Goal: Task Accomplishment & Management: Complete application form

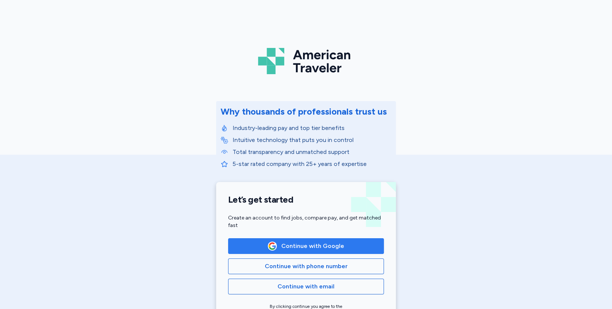
click at [313, 248] on span "Continue with Google" at bounding box center [312, 245] width 63 height 9
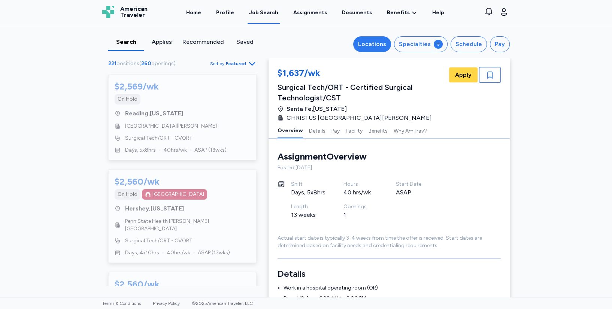
click at [384, 46] on div "Locations" at bounding box center [372, 44] width 28 height 9
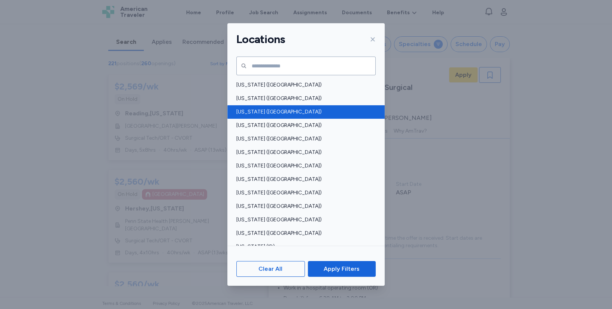
click at [268, 111] on span "Arizona (AZ)" at bounding box center [303, 111] width 135 height 7
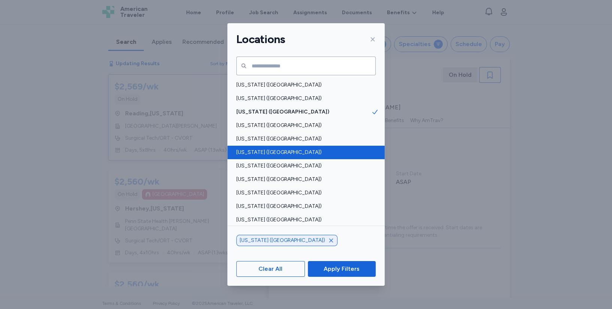
scroll to position [0, 0]
click at [266, 152] on span "Colorado (CO)" at bounding box center [303, 152] width 135 height 7
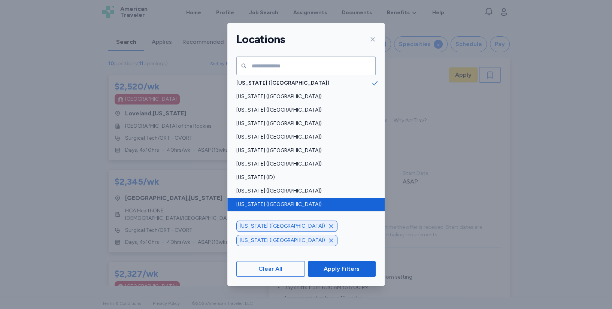
scroll to position [83, 0]
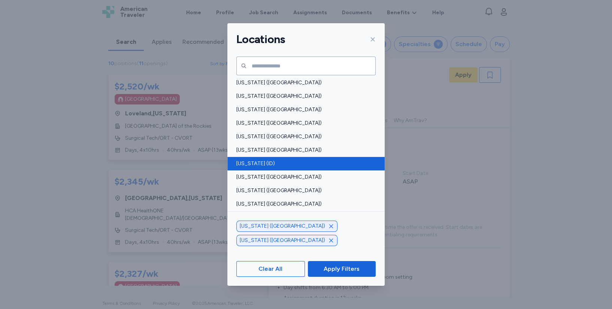
click at [258, 162] on span "Idaho (ID)" at bounding box center [303, 163] width 135 height 7
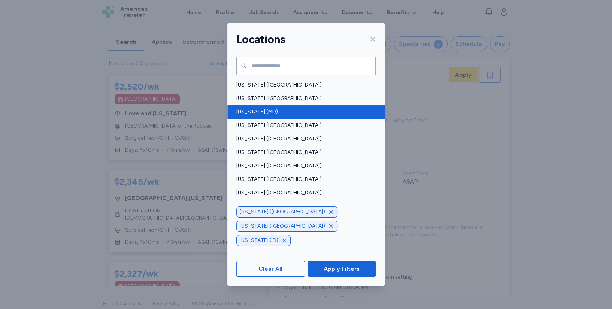
scroll to position [249, 0]
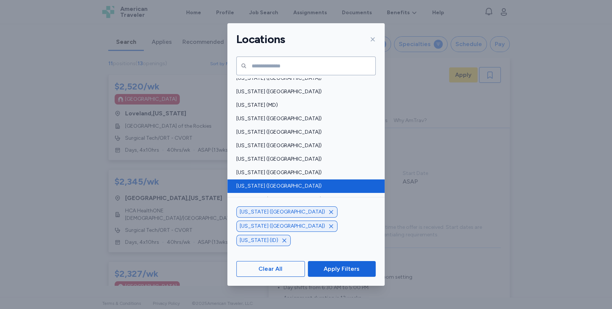
click at [282, 183] on span "Montana (MT)" at bounding box center [303, 185] width 135 height 7
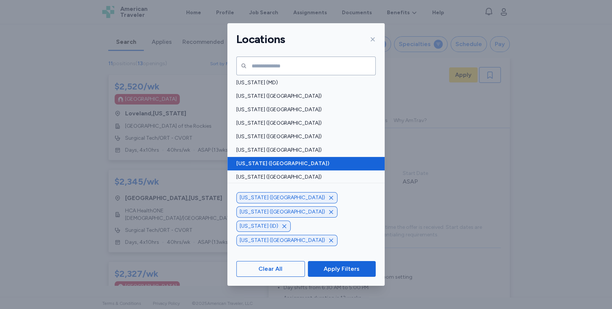
scroll to position [291, 0]
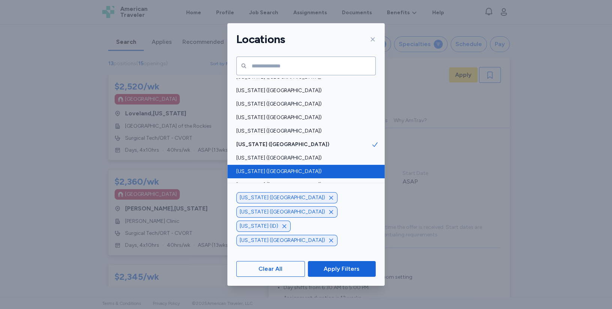
click at [288, 170] on span "Nevada (NV)" at bounding box center [303, 171] width 135 height 7
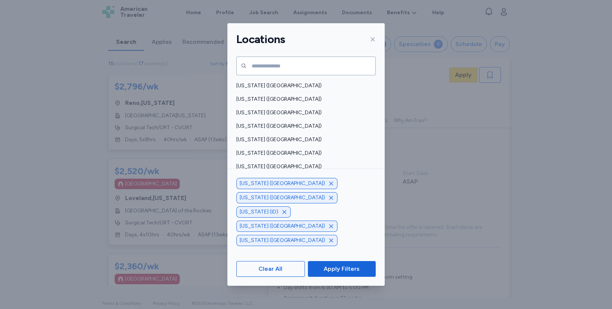
scroll to position [499, 0]
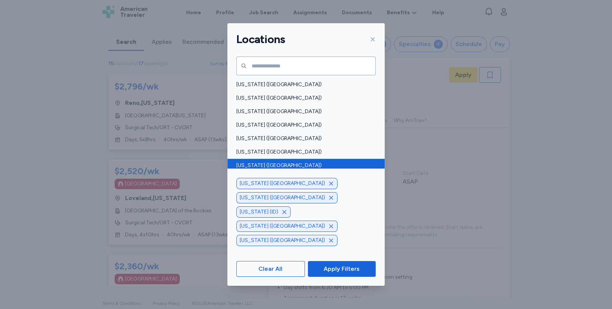
click at [301, 164] on span "Texas (TX)" at bounding box center [303, 165] width 135 height 7
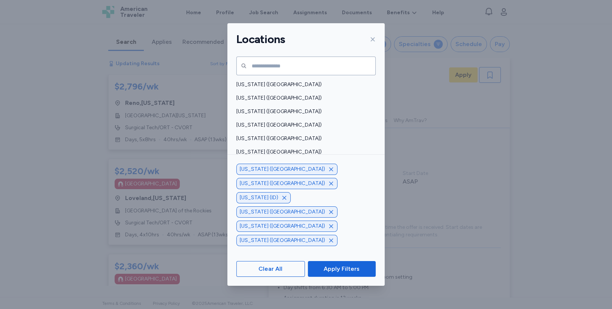
click at [301, 180] on span "Utah (UT)" at bounding box center [303, 178] width 135 height 7
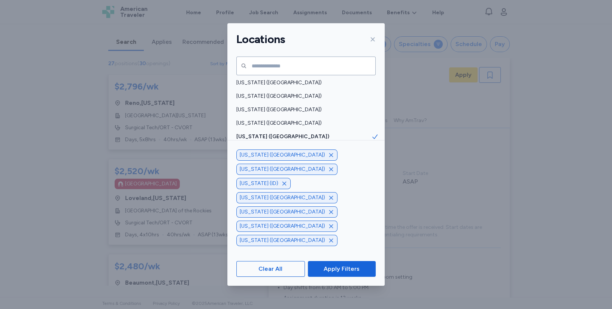
scroll to position [576, 0]
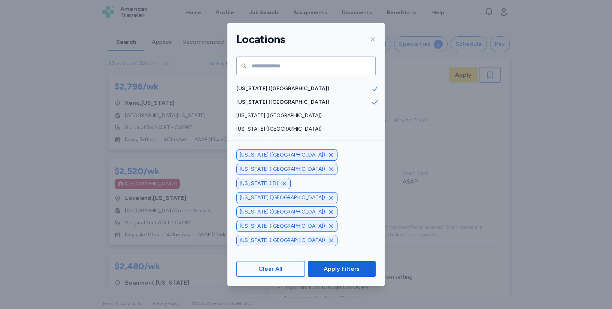
click at [306, 180] on span "Wyoming (WY)" at bounding box center [303, 182] width 135 height 7
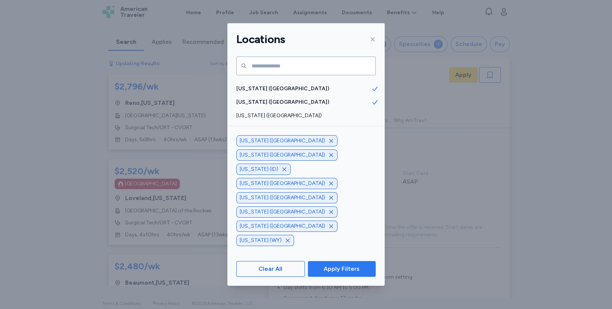
click at [345, 271] on span "Apply Filters" at bounding box center [341, 268] width 36 height 9
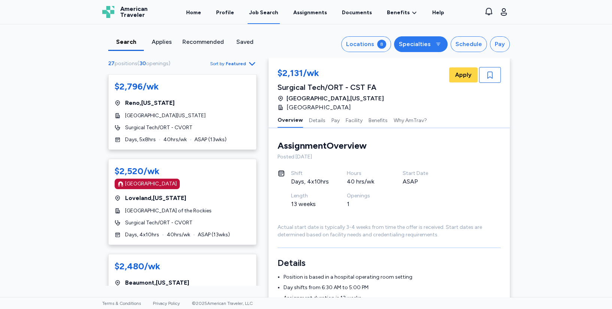
click at [420, 45] on div "Specialties" at bounding box center [415, 44] width 32 height 9
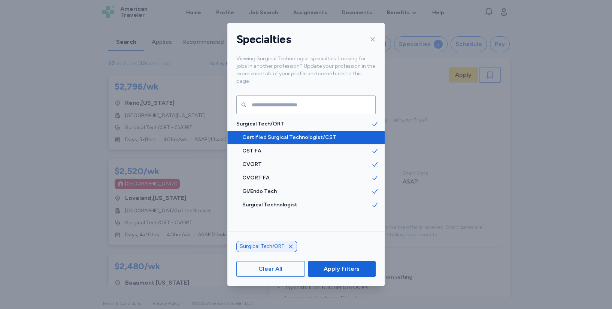
click at [315, 134] on span "Certified Surgical Technologist/CST" at bounding box center [306, 137] width 129 height 7
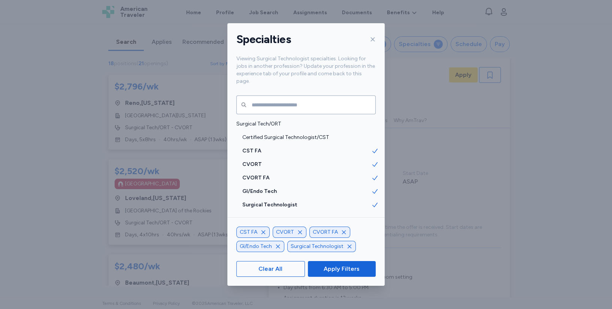
click at [344, 233] on icon "button" at bounding box center [344, 232] width 4 height 4
click at [298, 231] on icon "button" at bounding box center [300, 232] width 6 height 6
click at [263, 231] on icon "button" at bounding box center [263, 232] width 6 height 6
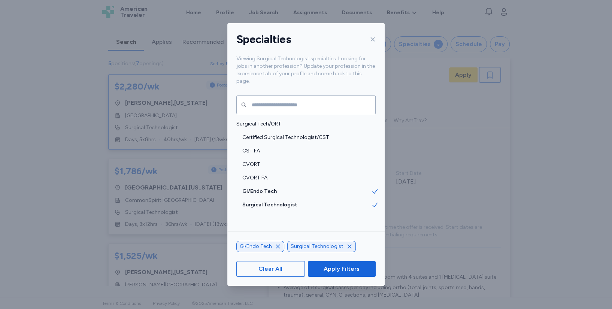
click at [277, 244] on icon "button" at bounding box center [278, 246] width 6 height 6
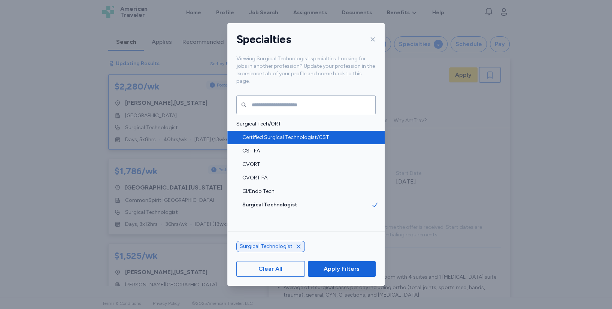
click at [308, 131] on div "Certified Surgical Technologist/CST" at bounding box center [305, 137] width 157 height 13
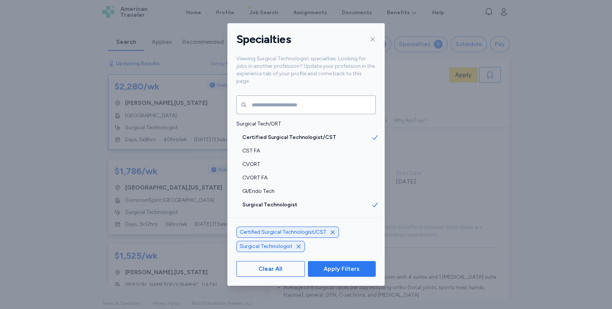
click at [345, 271] on span "Apply Filters" at bounding box center [341, 268] width 36 height 9
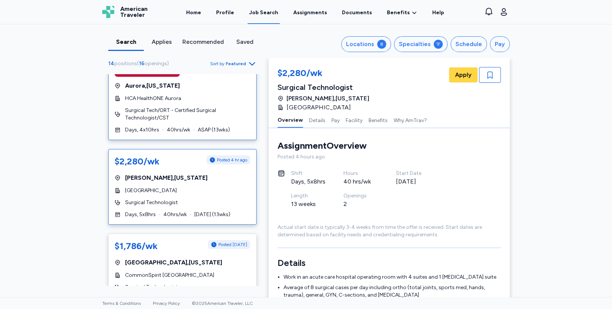
scroll to position [83, 0]
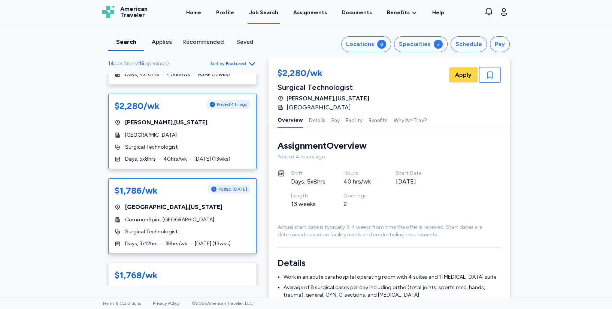
click at [215, 214] on div "$1,786/wk Posted 1 day ago Durango , Colorado CommonSpirit Mercy Hospital Surgi…" at bounding box center [182, 216] width 148 height 76
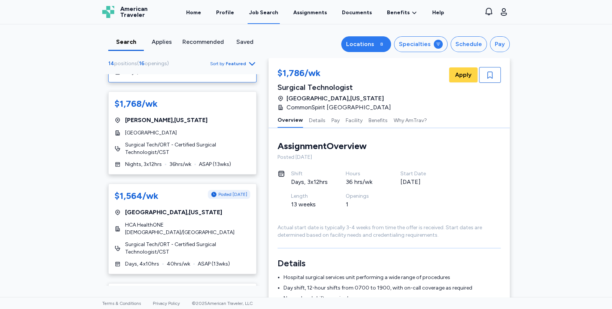
click at [379, 45] on div "8" at bounding box center [381, 44] width 9 height 9
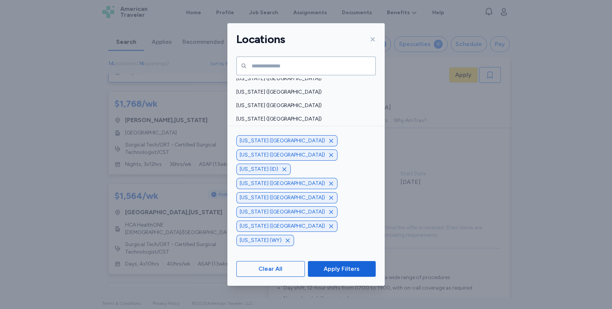
scroll to position [541, 0]
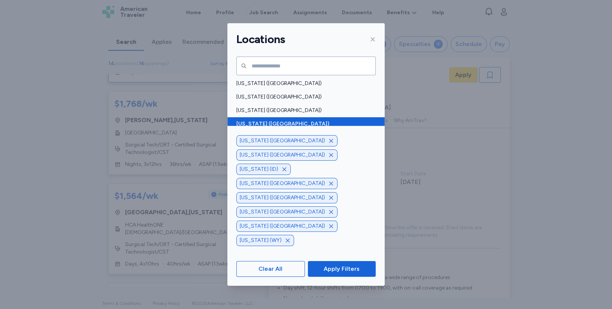
click at [276, 122] on span "Texas (TX)" at bounding box center [303, 123] width 135 height 7
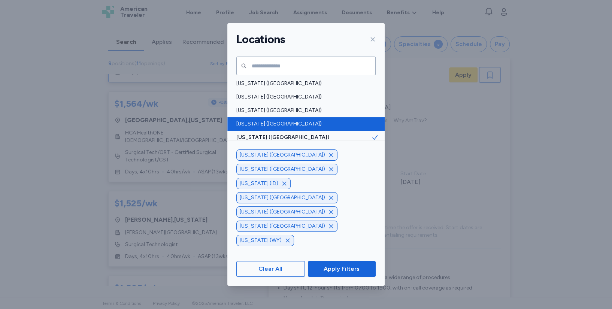
click at [326, 121] on span "Texas (TX)" at bounding box center [303, 123] width 135 height 7
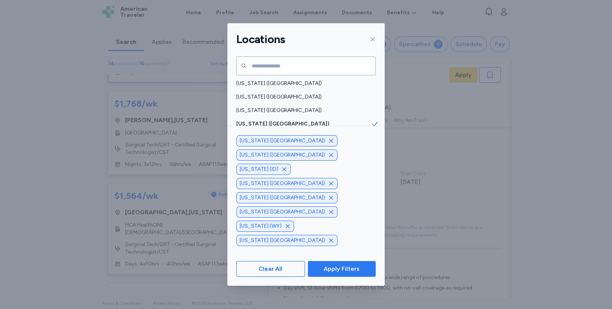
click at [338, 267] on span "Apply Filters" at bounding box center [341, 268] width 36 height 9
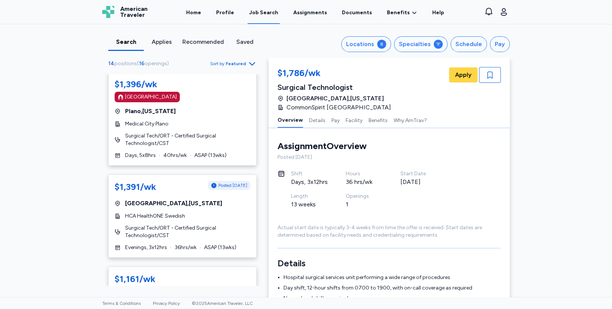
scroll to position [587, 0]
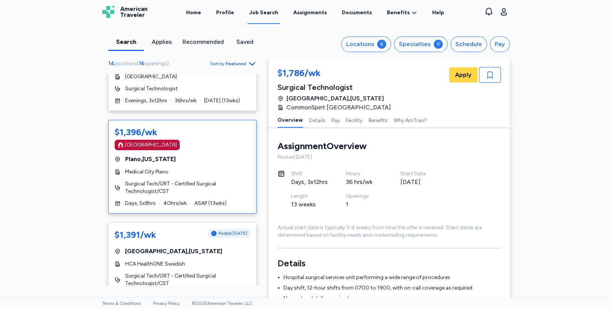
click at [197, 152] on div "$1,396/wk Magnet Hospital Plano , Texas Medical City Plano Surgical Tech/ORT - …" at bounding box center [182, 167] width 148 height 94
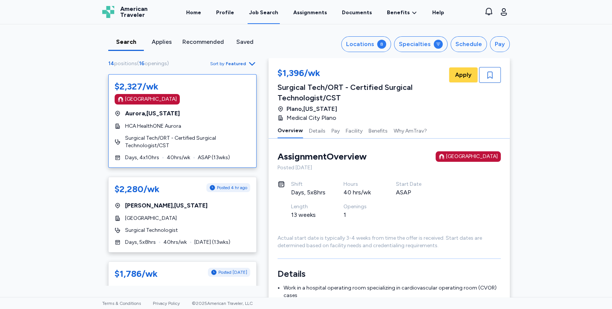
click at [195, 114] on div "Aurora , Colorado" at bounding box center [183, 113] width 136 height 9
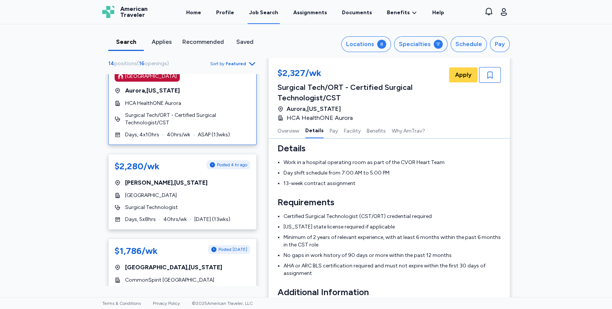
scroll to position [42, 0]
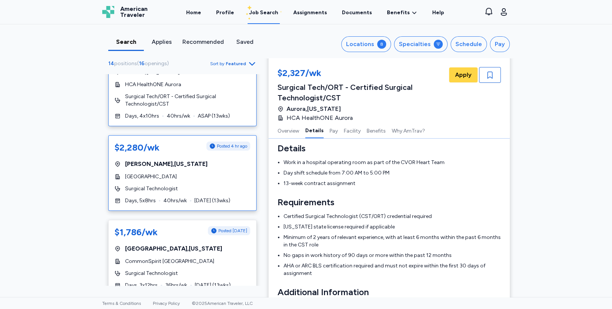
click at [177, 189] on div "Surgical Technologist" at bounding box center [183, 188] width 136 height 7
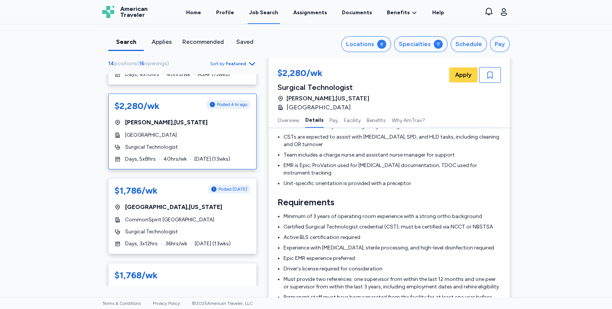
scroll to position [125, 0]
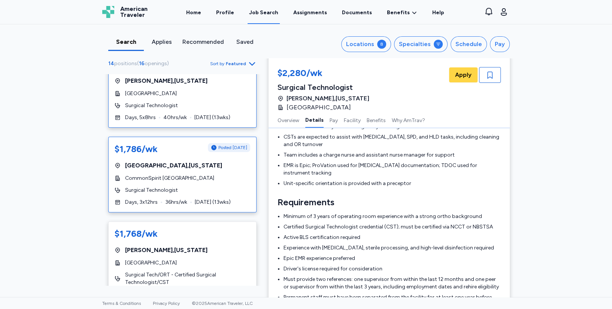
click at [162, 170] on div "$1,786/wk Posted 1 day ago Durango , Colorado CommonSpirit Mercy Hospital Surgi…" at bounding box center [182, 175] width 148 height 76
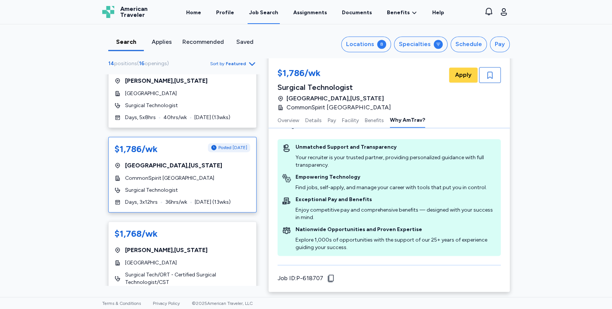
scroll to position [1108, 0]
click at [468, 77] on button "Apply" at bounding box center [463, 74] width 28 height 15
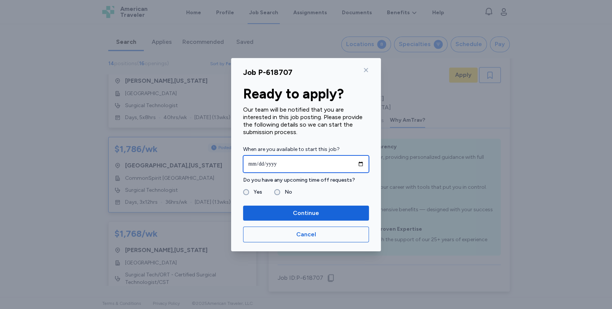
click at [255, 162] on input "date" at bounding box center [306, 163] width 126 height 17
type input "**********"
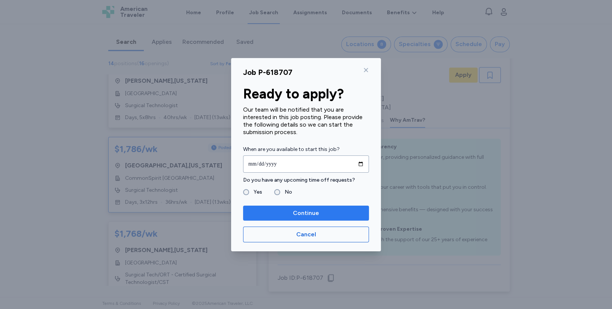
click at [311, 212] on span "Continue" at bounding box center [306, 213] width 26 height 9
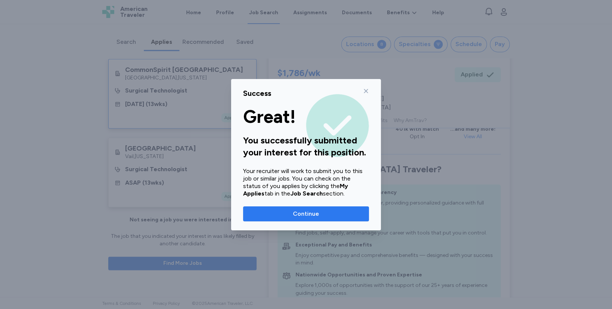
click at [302, 214] on span "Continue" at bounding box center [306, 213] width 26 height 9
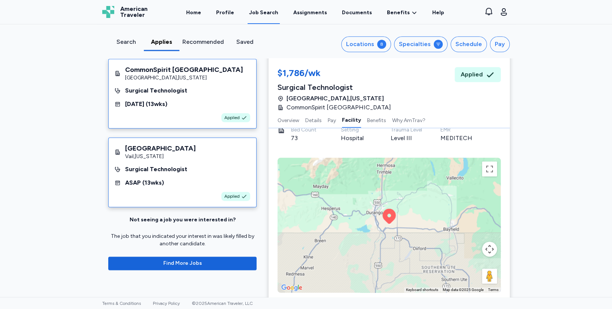
scroll to position [858, 0]
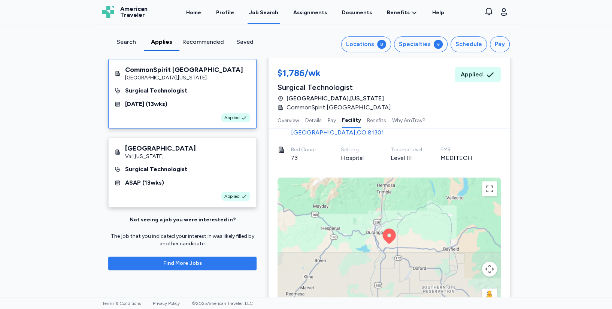
click at [182, 265] on span "Find More Jobs" at bounding box center [182, 262] width 39 height 7
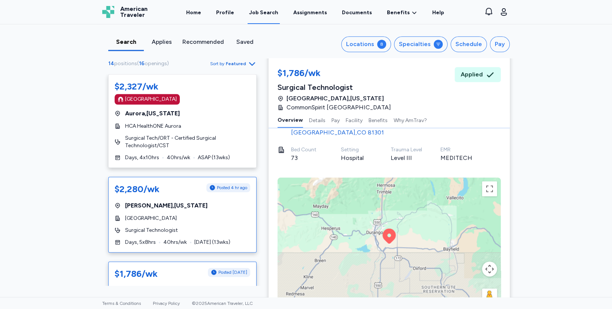
click at [196, 224] on div "$2,280/wk Posted 4 hr ago Ketchum , Idaho St. Luke's Wood River Medical Center …" at bounding box center [182, 215] width 148 height 76
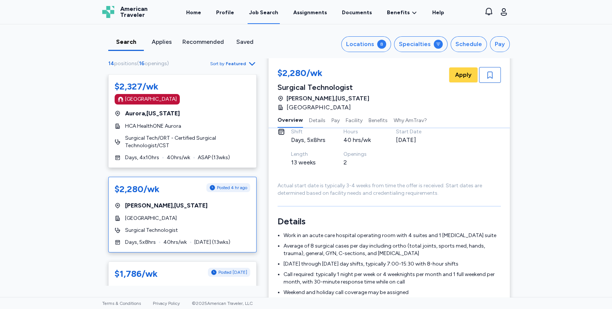
scroll to position [84, 0]
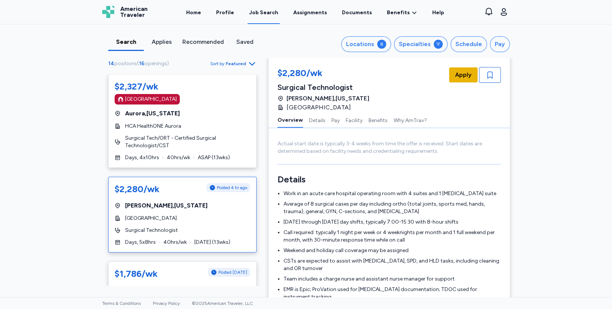
click at [462, 76] on span "Apply" at bounding box center [463, 74] width 16 height 9
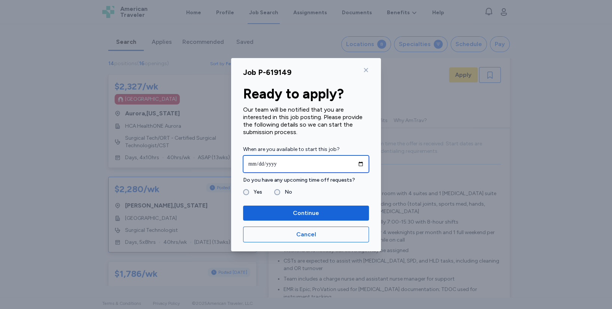
click at [249, 162] on input "date" at bounding box center [306, 163] width 126 height 17
click at [272, 159] on input "**********" at bounding box center [306, 163] width 126 height 17
type input "**********"
click at [268, 163] on input "**********" at bounding box center [306, 163] width 126 height 17
click at [286, 164] on input "**********" at bounding box center [306, 163] width 126 height 17
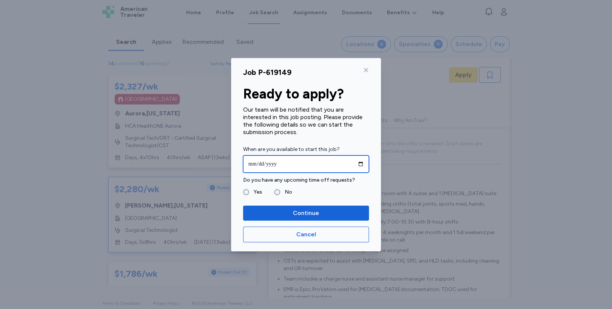
click at [270, 162] on input "**********" at bounding box center [306, 163] width 126 height 17
type input "**********"
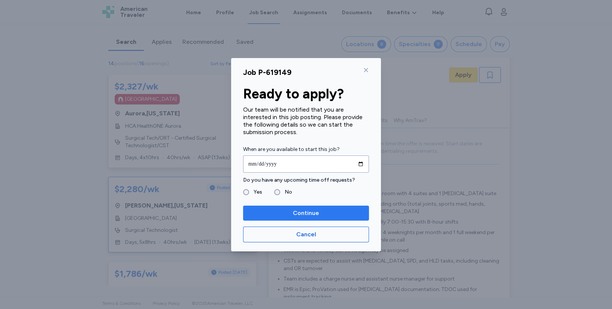
click at [306, 212] on span "Continue" at bounding box center [306, 213] width 26 height 9
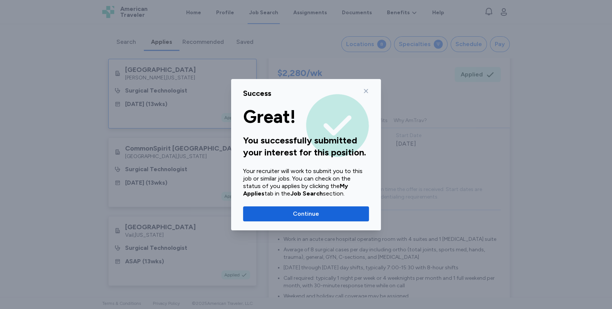
click at [312, 213] on span "Continue" at bounding box center [306, 213] width 26 height 9
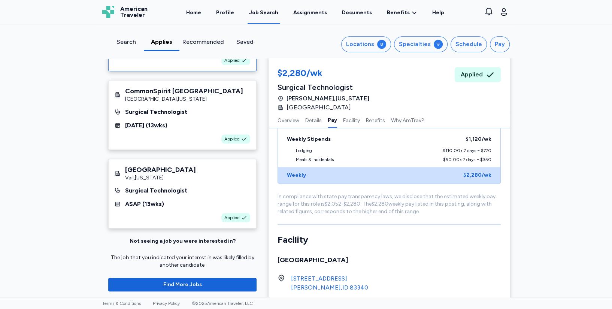
scroll to position [61, 0]
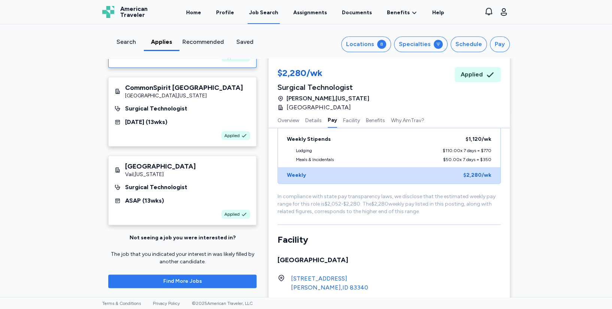
click at [189, 282] on span "Find More Jobs" at bounding box center [182, 280] width 39 height 7
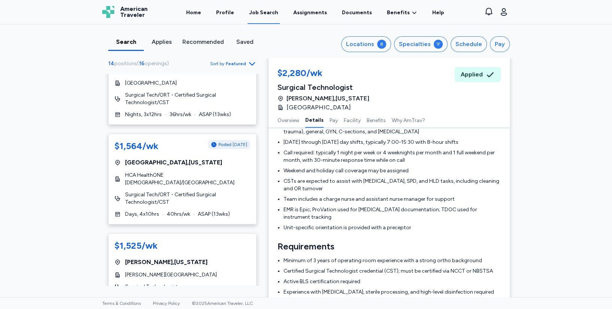
scroll to position [200, 0]
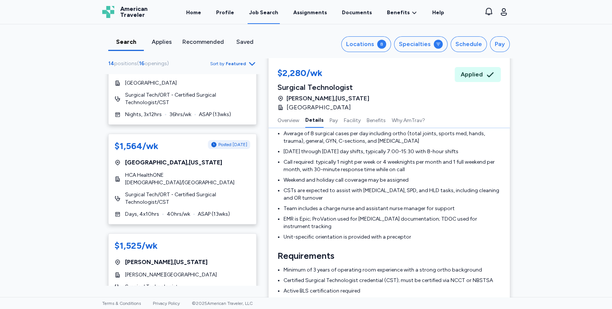
drag, startPoint x: 219, startPoint y: 359, endPoint x: 239, endPoint y: 359, distance: 20.2
drag, startPoint x: 239, startPoint y: 359, endPoint x: 548, endPoint y: 231, distance: 334.7
click at [548, 231] on div "Search Applies Recommended Saved Locations 8 Specialties Schedule Pay 14 positi…" at bounding box center [306, 160] width 612 height 273
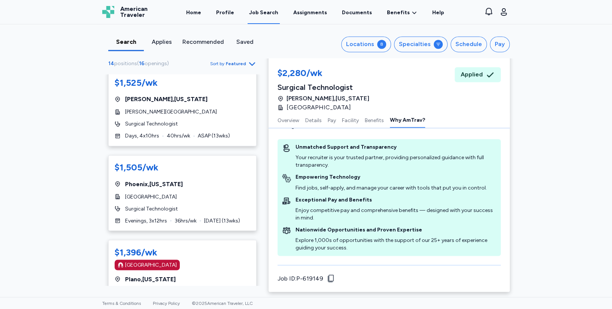
scroll to position [498, 0]
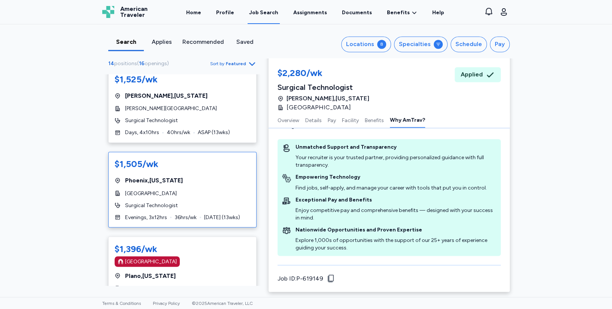
click at [195, 200] on div "$1,505/wk Phoenix , Arizona St. Joseph's Hospital and Medical Center Surgical T…" at bounding box center [182, 190] width 148 height 76
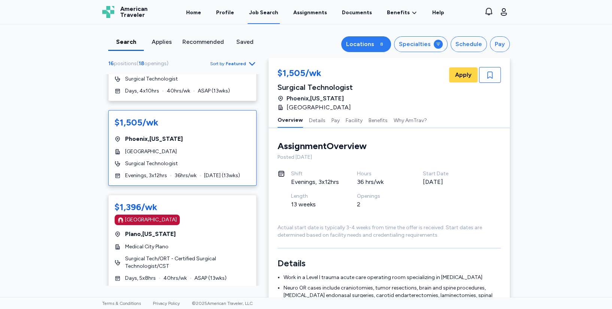
click at [380, 46] on div "8" at bounding box center [381, 44] width 9 height 9
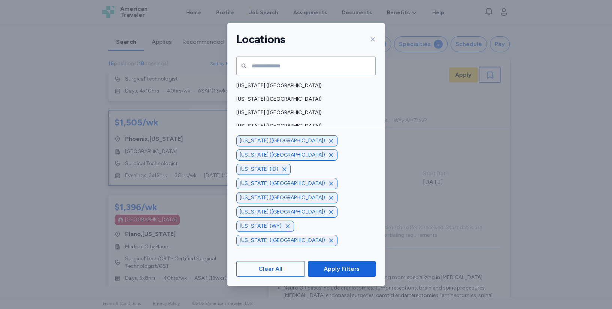
scroll to position [541, 0]
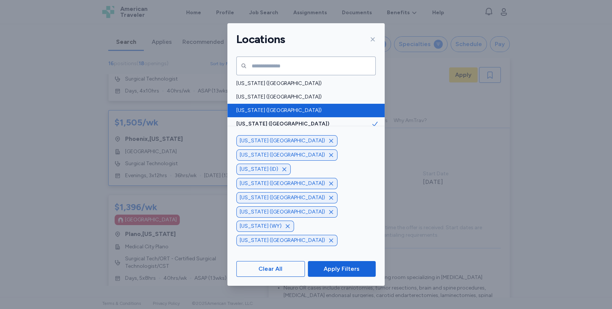
click at [260, 106] on div "Tennessee (TN)" at bounding box center [305, 110] width 157 height 13
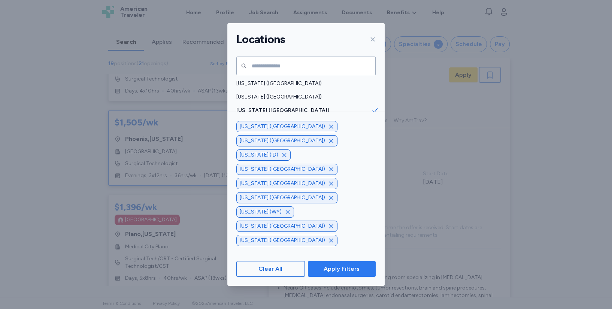
click at [325, 272] on span "Apply Filters" at bounding box center [341, 268] width 36 height 9
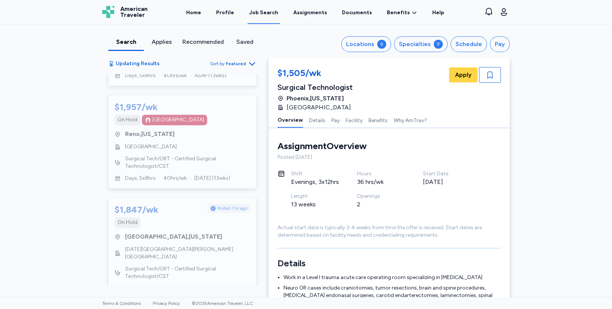
scroll to position [1157, 0]
click at [364, 43] on div "Locations" at bounding box center [360, 44] width 28 height 9
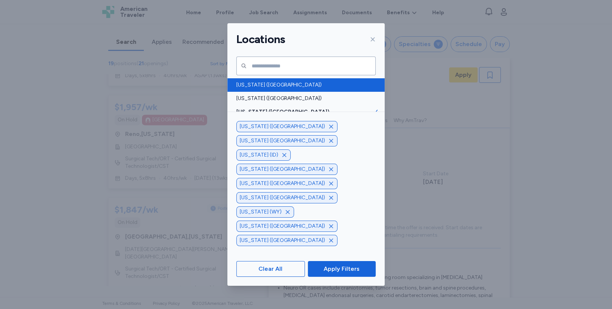
click at [265, 84] on span "Alabama (AL)" at bounding box center [303, 84] width 135 height 7
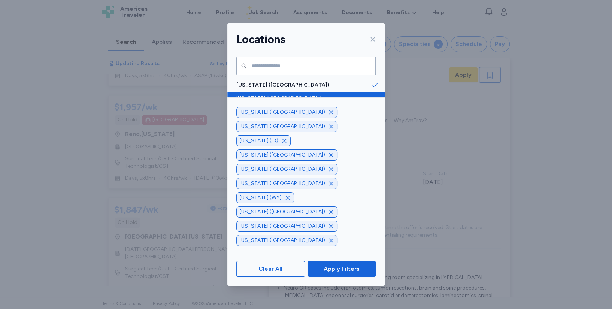
scroll to position [1242, 0]
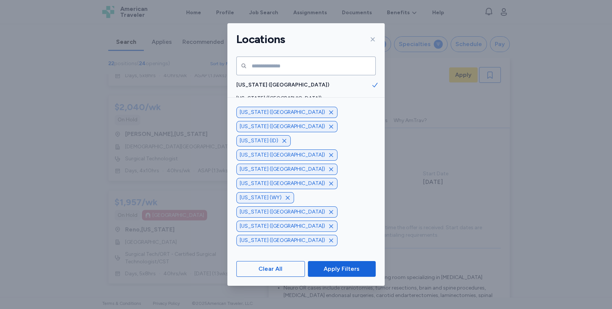
click at [302, 126] on span "Arkansas (AR)" at bounding box center [303, 125] width 135 height 7
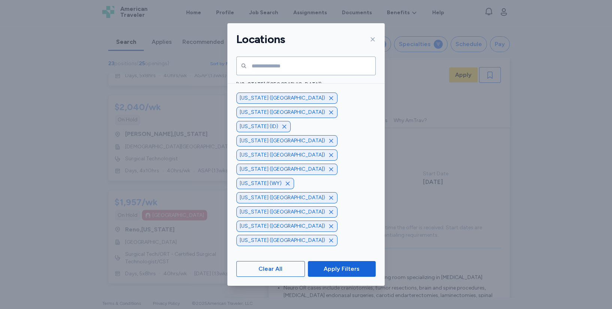
scroll to position [208, 0]
click at [303, 106] on span "Kentucky (KY)" at bounding box center [303, 106] width 135 height 7
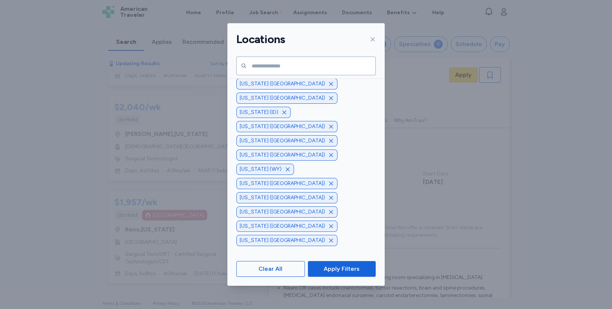
click at [303, 119] on span "Louisiana (LA)" at bounding box center [303, 119] width 135 height 7
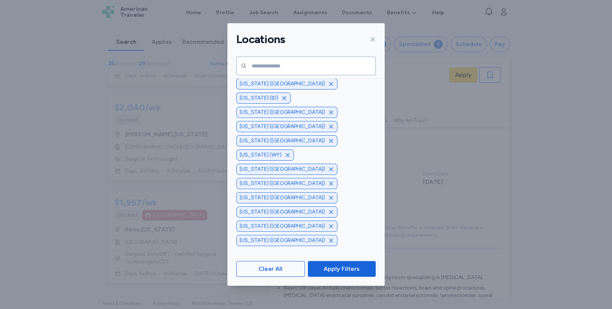
scroll to position [249, 0]
click at [318, 87] on div "Maine (ME)" at bounding box center [305, 91] width 157 height 13
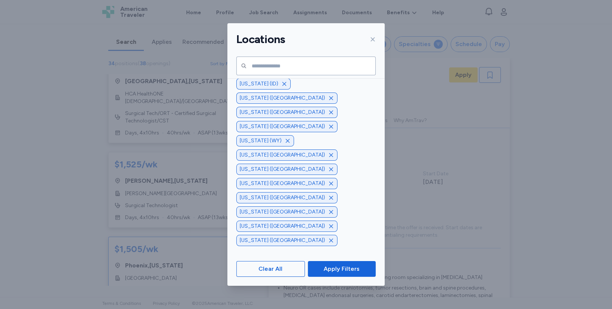
scroll to position [2115, 0]
click at [297, 106] on span "Maryland (MD)" at bounding box center [303, 104] width 135 height 7
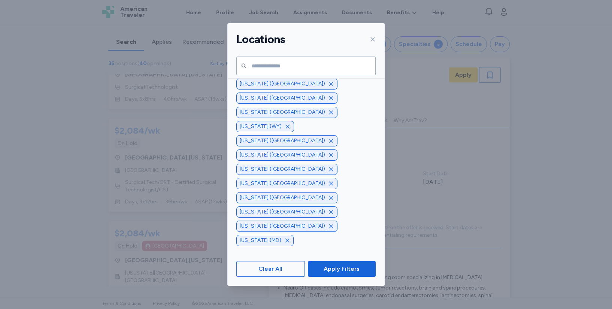
scroll to position [291, 0]
click at [325, 112] on div "Mississippi (MS)" at bounding box center [305, 117] width 157 height 13
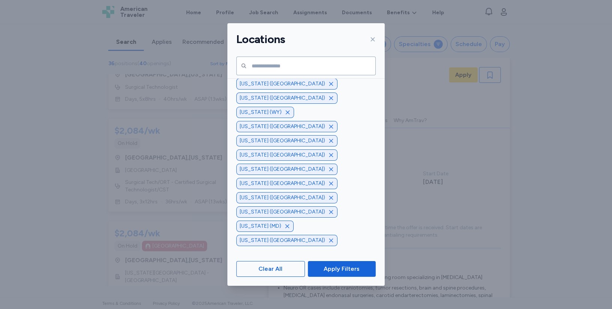
scroll to position [374, 0]
click at [347, 100] on span "New Hampshire (NH)" at bounding box center [303, 101] width 135 height 7
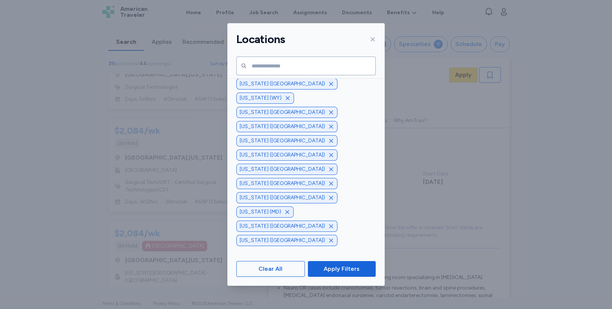
scroll to position [484, 0]
click at [349, 104] on div "Oregon (OR)" at bounding box center [305, 98] width 157 height 13
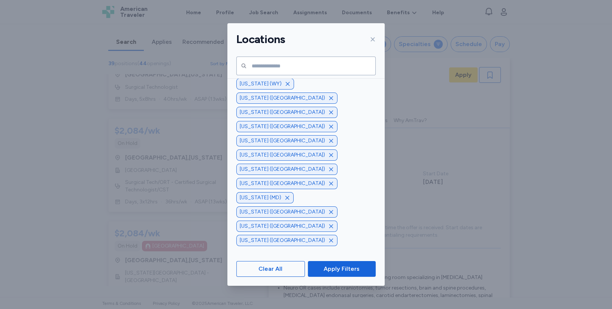
scroll to position [653, 0]
click at [343, 272] on span "Apply Filters" at bounding box center [341, 268] width 36 height 9
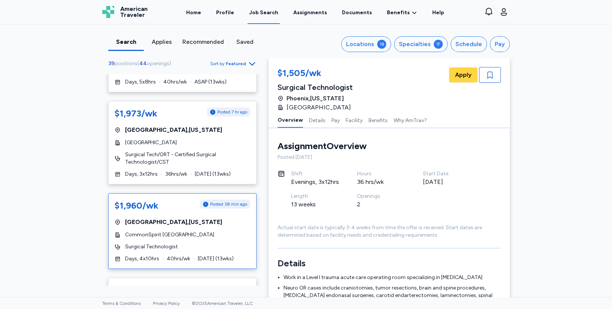
scroll to position [957, 0]
